Goal: Task Accomplishment & Management: Book appointment/travel/reservation

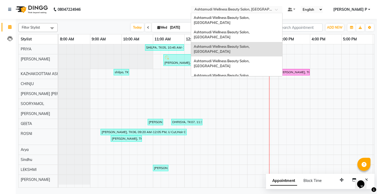
click at [283, 8] on div at bounding box center [237, 9] width 92 height 5
click at [251, 18] on span "Ashtamudi Wellness Beauty Salon, [GEOGRAPHIC_DATA]" at bounding box center [222, 19] width 57 height 9
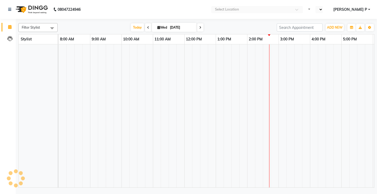
select select "en"
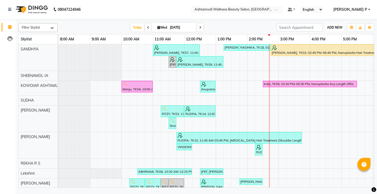
click at [334, 26] on span "ADD NEW" at bounding box center [334, 27] width 15 height 4
click at [324, 37] on button "Add Appointment" at bounding box center [322, 37] width 41 height 7
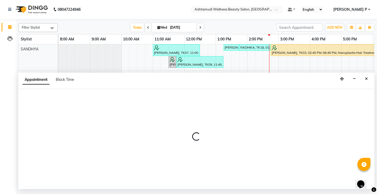
select select "540"
select select "tentative"
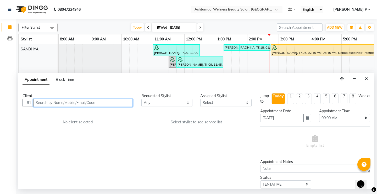
paste input "9496611054"
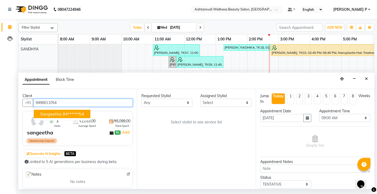
type input "9496611054"
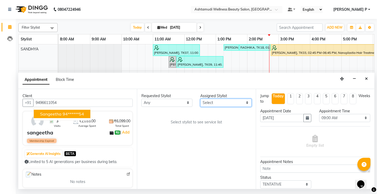
click at [239, 105] on select "Select [PERSON_NAME] Anju G KOWDIAR ASHTAMUDI [PERSON_NAME] R S [PERSON_NAME] […" at bounding box center [226, 103] width 51 height 8
select select "27461"
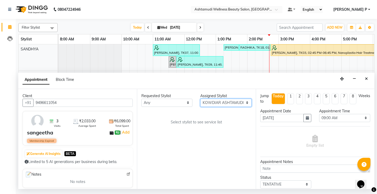
click at [201, 99] on select "Select [PERSON_NAME] Anju G KOWDIAR ASHTAMUDI [PERSON_NAME] R S [PERSON_NAME] […" at bounding box center [226, 103] width 51 height 8
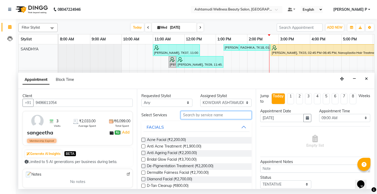
click at [183, 115] on input "text" at bounding box center [216, 115] width 71 height 8
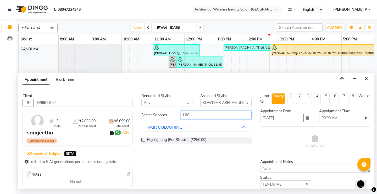
type input "HIG"
click at [144, 138] on label at bounding box center [144, 140] width 4 height 4
click at [144, 138] on input "checkbox" at bounding box center [143, 139] width 3 height 3
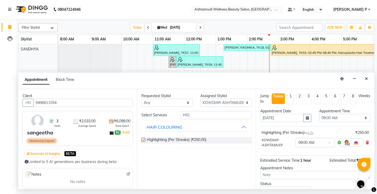
checkbox input "false"
click at [194, 113] on input "HIG" at bounding box center [216, 115] width 71 height 8
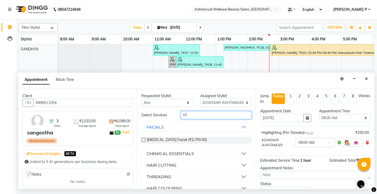
type input "H"
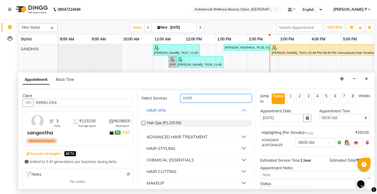
scroll to position [21, 0]
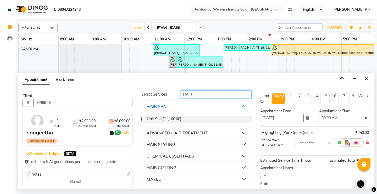
type input "HAIR"
click at [162, 166] on div "HAIR CUTTING" at bounding box center [162, 167] width 30 height 6
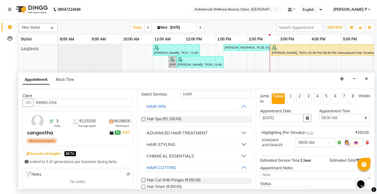
click at [142, 186] on label at bounding box center [144, 187] width 4 height 4
click at [142, 186] on input "checkbox" at bounding box center [143, 186] width 3 height 3
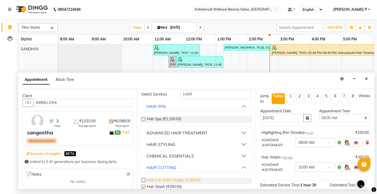
checkbox input "false"
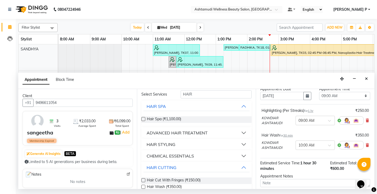
scroll to position [32, 0]
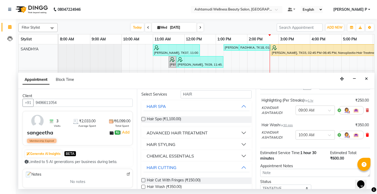
click at [366, 135] on icon at bounding box center [367, 135] width 3 height 4
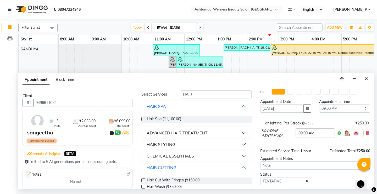
scroll to position [0, 0]
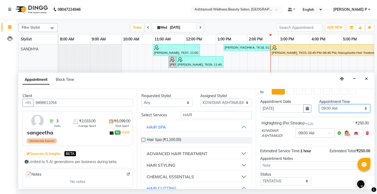
click at [362, 108] on select "Select 09:00 AM 09:15 AM 09:30 AM 09:45 AM 10:00 AM 10:15 AM 10:30 AM 10:45 AM …" at bounding box center [344, 108] width 51 height 8
select select "945"
click at [319, 104] on select "Select 09:00 AM 09:15 AM 09:30 AM 09:45 AM 10:00 AM 10:15 AM 10:30 AM 10:45 AM …" at bounding box center [344, 108] width 51 height 8
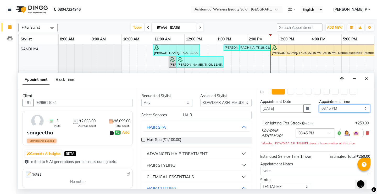
scroll to position [44, 0]
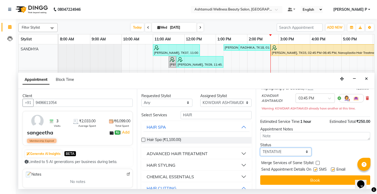
click at [284, 151] on select "Select TENTATIVE CONFIRM CHECK-IN UPCOMING" at bounding box center [286, 152] width 51 height 8
select select "confirm booking"
click at [261, 148] on select "Select TENTATIVE CONFIRM CHECK-IN UPCOMING" at bounding box center [286, 152] width 51 height 8
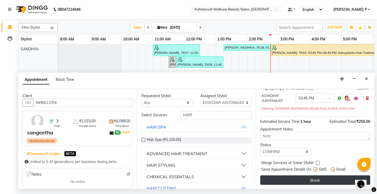
click at [310, 179] on button "Book" at bounding box center [316, 179] width 110 height 9
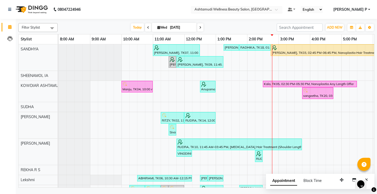
click at [282, 10] on span at bounding box center [278, 10] width 7 height 5
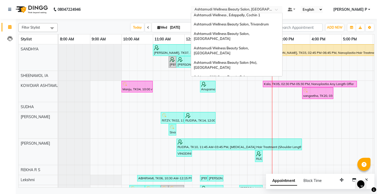
scroll to position [80, 0]
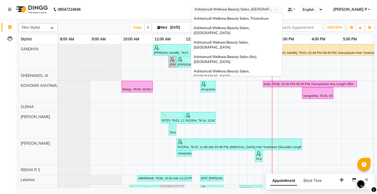
click at [251, 107] on span "Ashtamudi Wellness Beauty Salon, [GEOGRAPHIC_DATA]" at bounding box center [222, 111] width 57 height 9
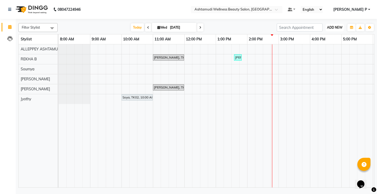
click at [340, 28] on span "ADD NEW" at bounding box center [334, 27] width 15 height 4
click at [326, 38] on button "Add Appointment" at bounding box center [322, 37] width 41 height 7
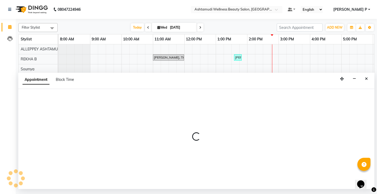
select select "540"
select select "tentative"
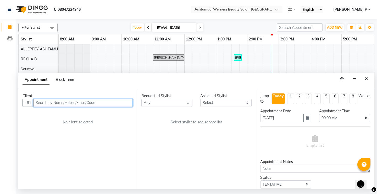
paste input "9778475910"
type input "9778475910"
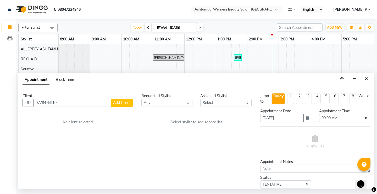
click at [127, 104] on span "Add Client" at bounding box center [122, 102] width 18 height 5
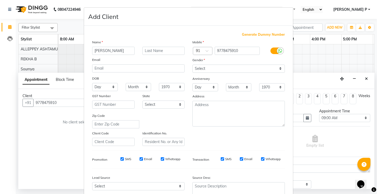
type input "MONICA"
click at [216, 69] on select "Select Male Female Other Prefer Not To Say" at bounding box center [239, 68] width 93 height 8
select select "female"
click at [193, 64] on select "Select Male Female Other Prefer Not To Say" at bounding box center [239, 68] width 93 height 8
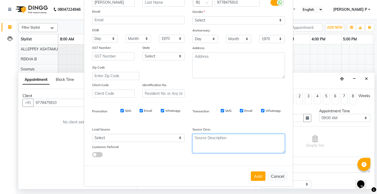
click at [216, 144] on textarea at bounding box center [239, 143] width 93 height 19
type textarea "TELECALLING"
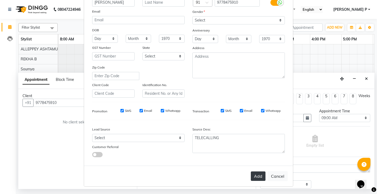
click at [255, 177] on button "Add" at bounding box center [258, 175] width 15 height 9
type input "97******10"
select select
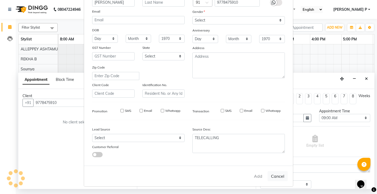
select select
checkbox input "false"
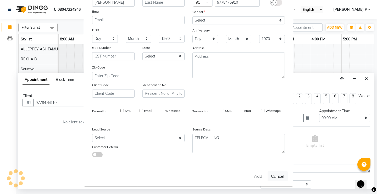
checkbox input "false"
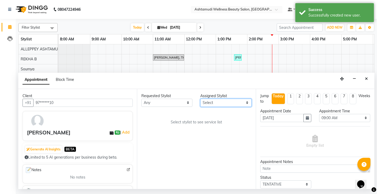
click at [246, 104] on select "Select ALLEPPEY ASHTAMUDI Jyothy REKHA B ROSELIN Soumya Sreedevi" at bounding box center [226, 103] width 51 height 8
select select "27367"
click at [201, 99] on select "Select ALLEPPEY ASHTAMUDI Jyothy REKHA B ROSELIN Soumya Sreedevi" at bounding box center [226, 103] width 51 height 8
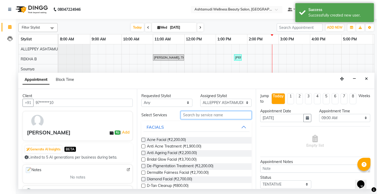
click at [194, 113] on input "text" at bounding box center [216, 115] width 71 height 8
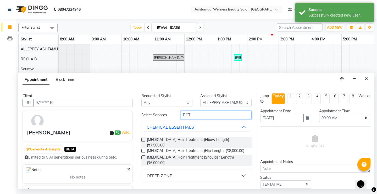
type input "BOT"
click at [155, 172] on div "OFFER ZONE" at bounding box center [159, 175] width 25 height 6
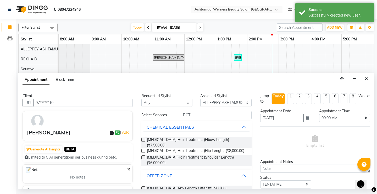
click at [142, 186] on label at bounding box center [144, 188] width 4 height 4
click at [142, 187] on input "checkbox" at bounding box center [143, 188] width 3 height 3
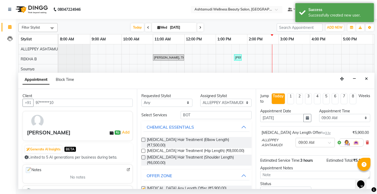
checkbox input "false"
click at [306, 119] on icon "button" at bounding box center [307, 118] width 3 height 4
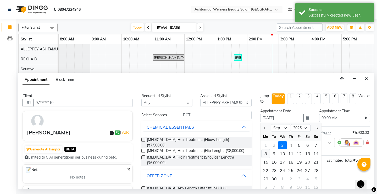
click at [267, 153] on div "8" at bounding box center [266, 153] width 8 height 8
type input "08-09-2025"
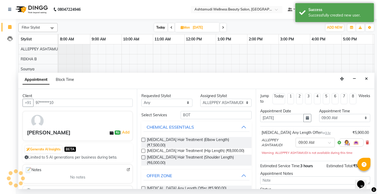
scroll to position [0, 93]
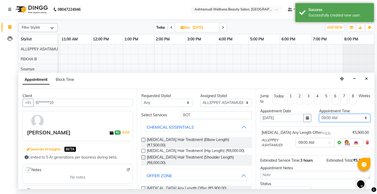
click at [360, 117] on select "Select 09:00 AM 09:15 AM 09:30 AM 09:45 AM 10:00 AM 10:15 AM 10:30 AM 10:45 AM …" at bounding box center [344, 118] width 51 height 8
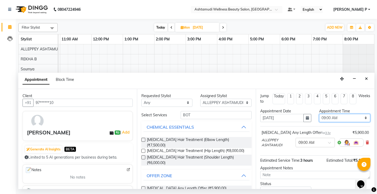
select select "600"
click at [319, 114] on select "Select 09:00 AM 09:15 AM 09:30 AM 09:45 AM 10:00 AM 10:15 AM 10:30 AM 10:45 AM …" at bounding box center [344, 118] width 51 height 8
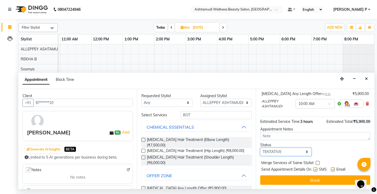
click at [288, 152] on select "Select TENTATIVE CONFIRM UPCOMING" at bounding box center [286, 152] width 51 height 8
select select "confirm booking"
click at [261, 148] on select "Select TENTATIVE CONFIRM UPCOMING" at bounding box center [286, 152] width 51 height 8
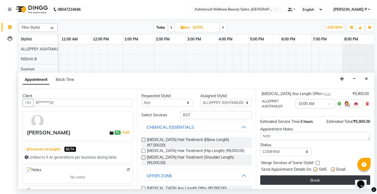
click at [301, 178] on button "Book" at bounding box center [316, 179] width 110 height 9
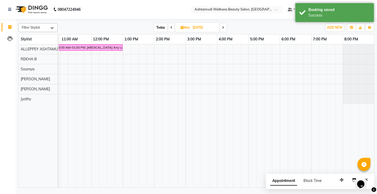
scroll to position [0, 0]
